Goal: Transaction & Acquisition: Download file/media

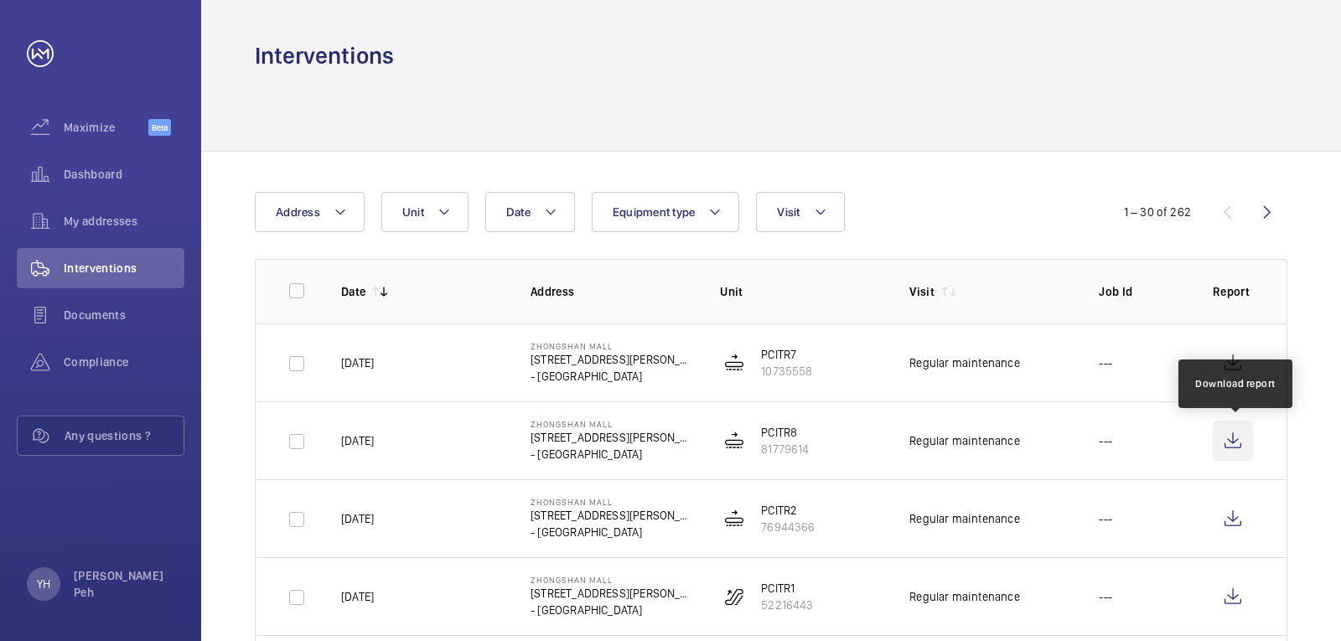
click at [1227, 434] on wm-front-icon-button at bounding box center [1233, 441] width 40 height 40
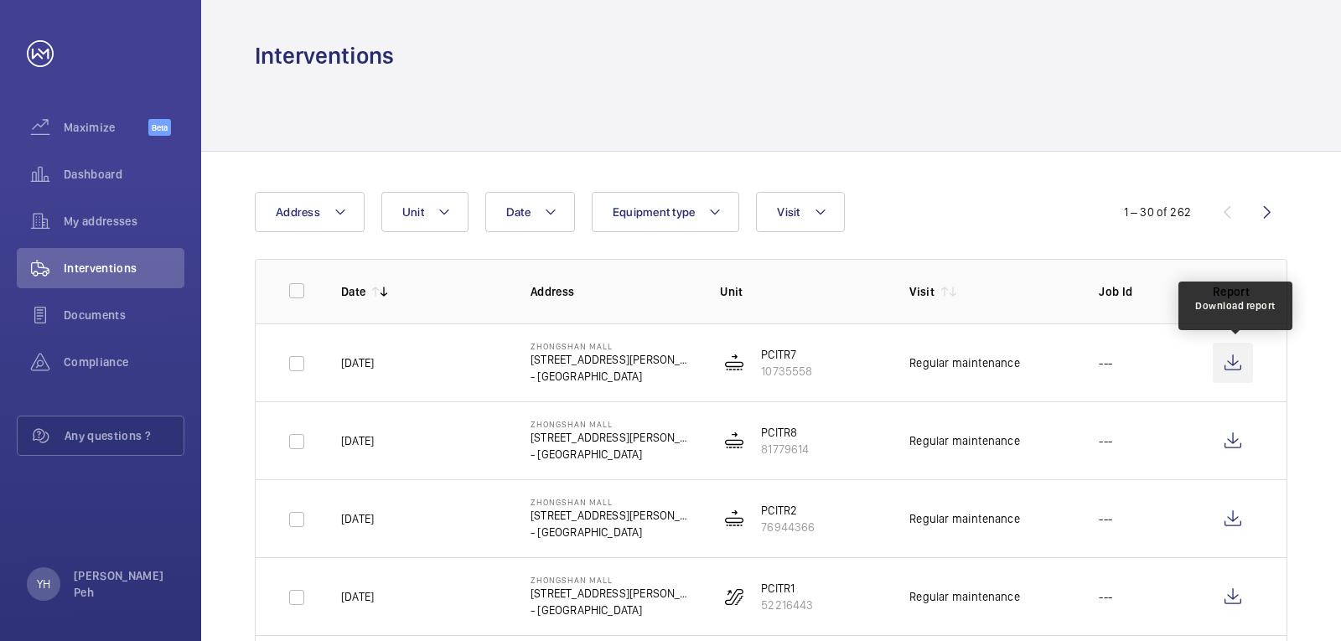
click at [1240, 369] on wm-front-icon-button at bounding box center [1233, 363] width 40 height 40
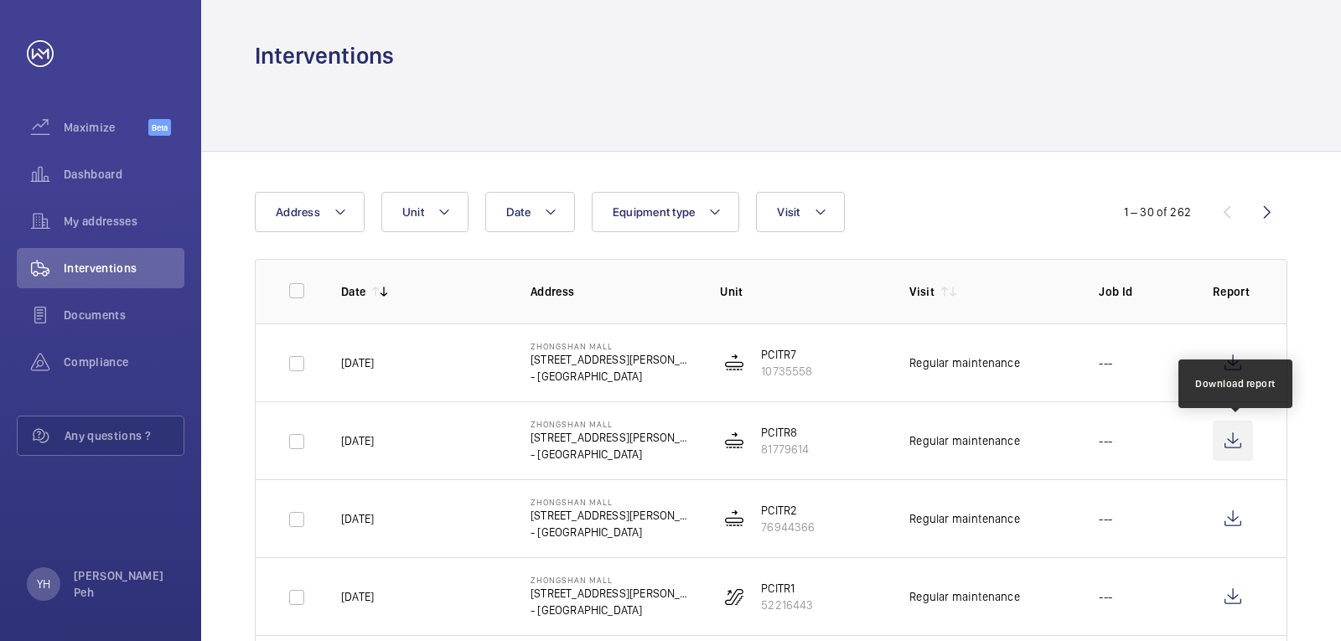
click at [1230, 433] on wm-front-icon-button at bounding box center [1233, 441] width 40 height 40
